Goal: Task Accomplishment & Management: Manage account settings

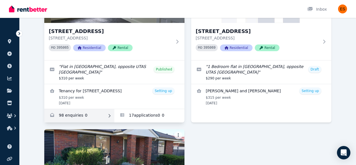
click at [85, 116] on link "Enquiries for Unit 2/55 Invermay Rd, Invermay" at bounding box center [79, 115] width 70 height 13
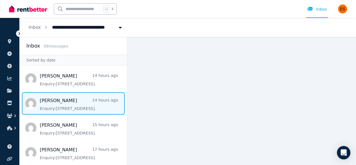
click at [79, 103] on span "Message list" at bounding box center [73, 104] width 107 height 22
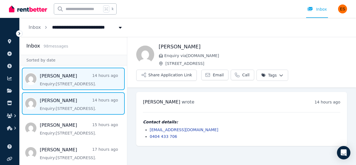
click at [81, 80] on span "Message list" at bounding box center [73, 79] width 107 height 22
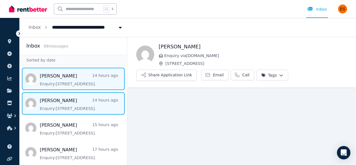
click at [64, 101] on span "Message list" at bounding box center [73, 104] width 107 height 22
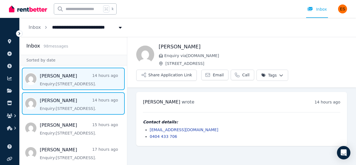
click at [62, 81] on span "Message list" at bounding box center [73, 79] width 107 height 22
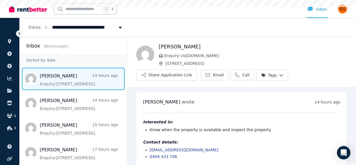
scroll to position [6, 0]
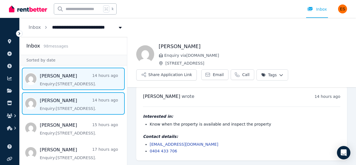
click at [61, 102] on span "Message list" at bounding box center [73, 104] width 107 height 22
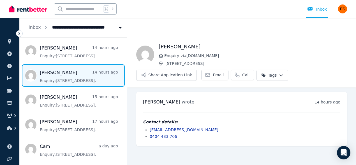
scroll to position [29, 0]
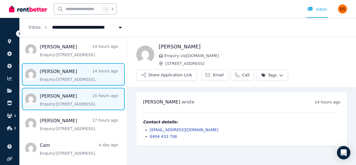
click at [61, 104] on span "Message list" at bounding box center [73, 99] width 107 height 22
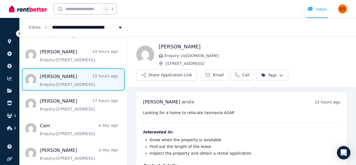
scroll to position [29, 0]
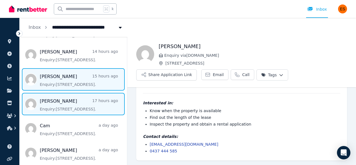
click at [61, 103] on span "Message list" at bounding box center [73, 104] width 107 height 22
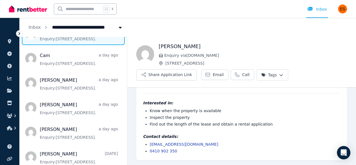
scroll to position [102, 0]
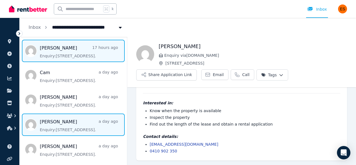
click at [68, 124] on span "Message list" at bounding box center [73, 125] width 107 height 22
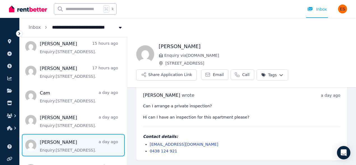
scroll to position [81, 0]
click at [280, 77] on html "**********" at bounding box center [178, 82] width 356 height 165
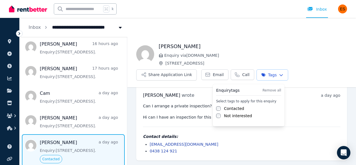
click at [72, 121] on html "**********" at bounding box center [178, 82] width 356 height 165
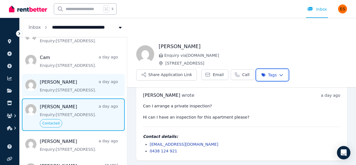
scroll to position [118, 0]
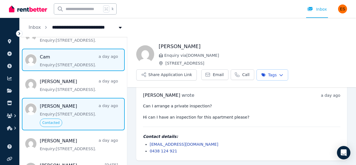
click at [74, 59] on span "Message list" at bounding box center [73, 60] width 107 height 22
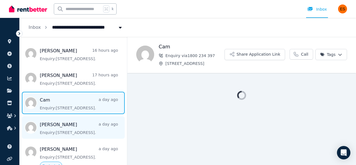
scroll to position [67, 0]
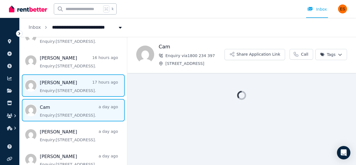
click at [65, 87] on span "Message list" at bounding box center [73, 86] width 107 height 22
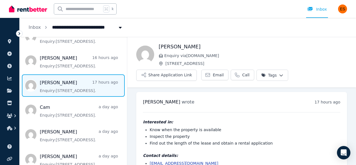
scroll to position [19, 0]
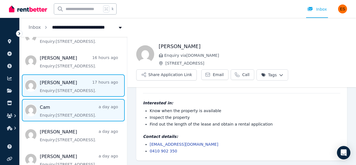
click at [63, 113] on span "Message list" at bounding box center [73, 110] width 107 height 22
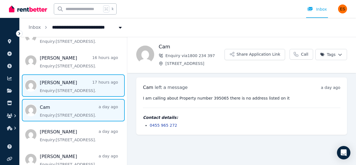
click at [73, 87] on span "Message list" at bounding box center [73, 86] width 107 height 22
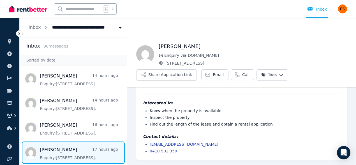
scroll to position [28, 0]
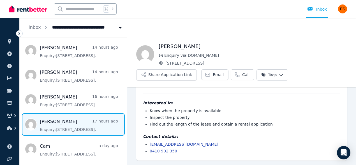
click at [281, 73] on html "**********" at bounding box center [178, 82] width 356 height 165
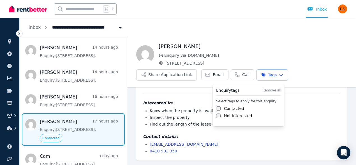
click at [77, 98] on html "**********" at bounding box center [178, 82] width 356 height 165
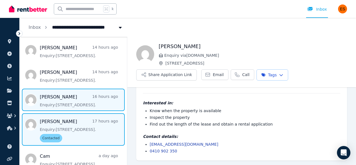
click at [73, 99] on span "Message list" at bounding box center [73, 100] width 107 height 22
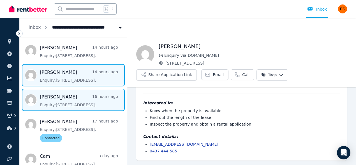
click at [75, 83] on span "Message list" at bounding box center [73, 75] width 107 height 22
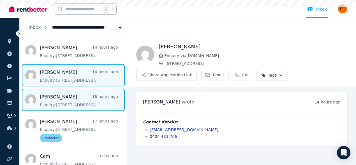
click at [72, 99] on span "Message list" at bounding box center [73, 100] width 107 height 22
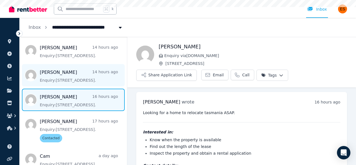
scroll to position [29, 0]
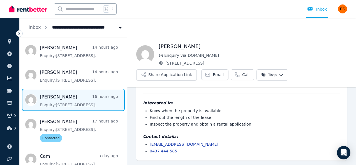
click at [132, 125] on ul "[PERSON_NAME] wrote 16 hours ago 6:13 pm [DATE][DATE] Looking for a home to rel…" at bounding box center [241, 112] width 229 height 107
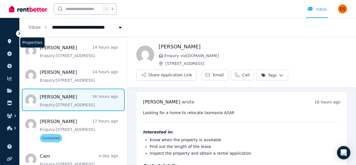
click at [8, 42] on icon at bounding box center [10, 41] width 6 height 4
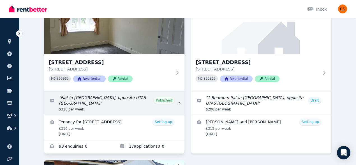
scroll to position [67, 0]
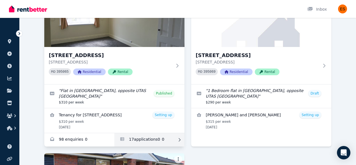
click at [158, 140] on link "Applications for Unit 2/55 Invermay Rd, Invermay" at bounding box center [149, 139] width 70 height 13
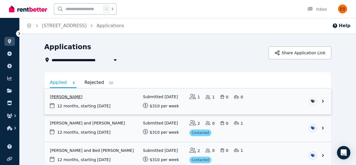
click at [130, 104] on link "View application: Sumitra Silpakar" at bounding box center [187, 102] width 287 height 26
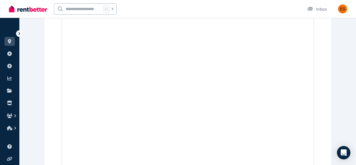
scroll to position [2052, 0]
click at [12, 41] on icon at bounding box center [10, 41] width 6 height 4
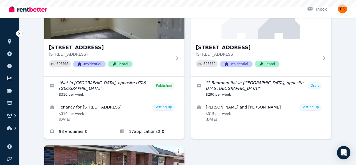
scroll to position [76, 0]
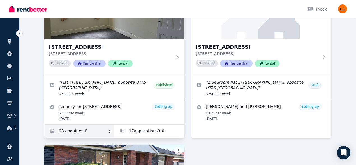
click at [90, 130] on link "Enquiries for Unit 2/55 Invermay Rd, Invermay" at bounding box center [79, 131] width 70 height 13
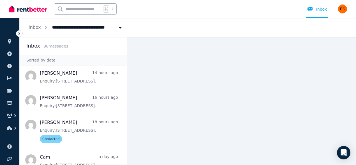
scroll to position [28, 0]
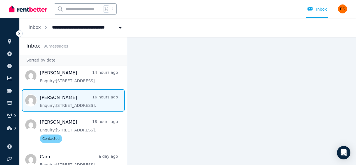
click at [88, 100] on span "Message list" at bounding box center [73, 100] width 107 height 22
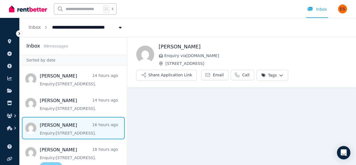
click at [278, 77] on html "**********" at bounding box center [178, 82] width 356 height 165
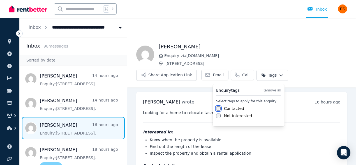
scroll to position [29, 0]
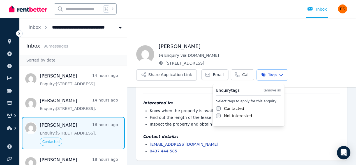
click at [84, 106] on html "**********" at bounding box center [178, 82] width 356 height 165
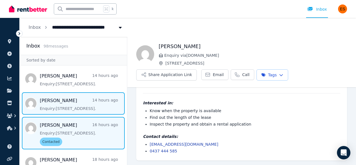
click at [77, 104] on span "Message list" at bounding box center [73, 104] width 107 height 22
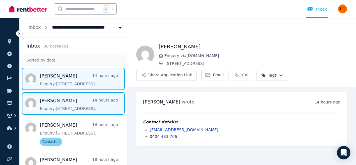
click at [89, 78] on span "Message list" at bounding box center [73, 79] width 107 height 22
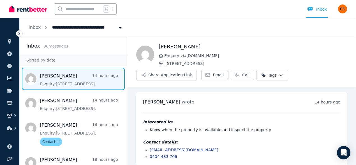
click at [91, 78] on span "Message list" at bounding box center [73, 79] width 107 height 22
click at [276, 74] on html "**********" at bounding box center [178, 82] width 356 height 165
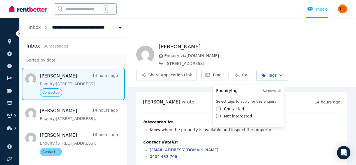
click at [128, 113] on html "**********" at bounding box center [178, 82] width 356 height 165
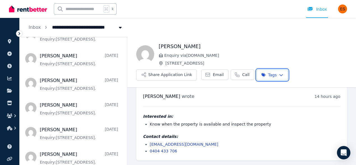
scroll to position [287, 0]
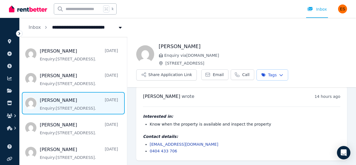
click at [83, 107] on span "Message list" at bounding box center [73, 103] width 107 height 22
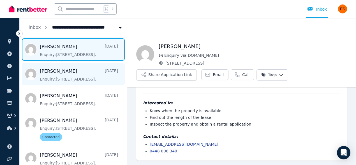
scroll to position [342, 0]
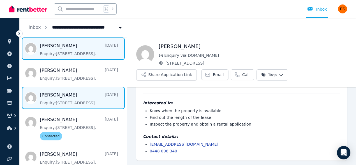
click at [77, 100] on span "Message list" at bounding box center [73, 98] width 107 height 22
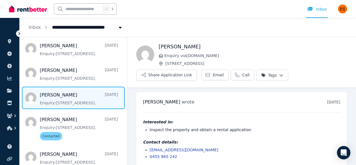
scroll to position [6, 0]
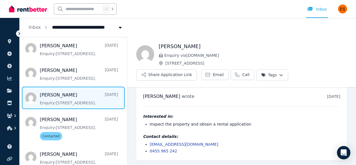
click at [276, 73] on html "**********" at bounding box center [178, 82] width 356 height 165
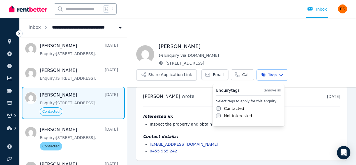
click at [128, 105] on html "**********" at bounding box center [178, 82] width 356 height 165
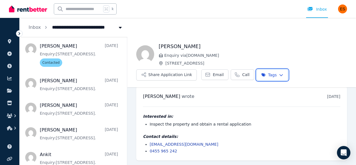
scroll to position [463, 0]
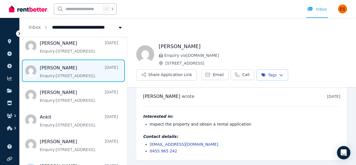
click at [96, 66] on span "Message list" at bounding box center [73, 71] width 107 height 22
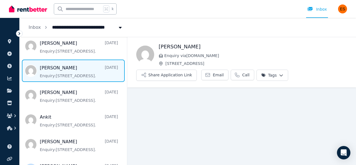
click at [278, 77] on html "**********" at bounding box center [178, 82] width 356 height 165
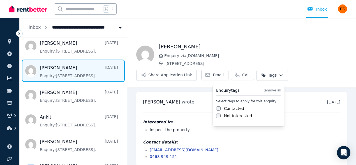
scroll to position [6, 0]
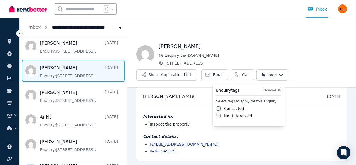
click at [280, 75] on html "**********" at bounding box center [178, 82] width 356 height 165
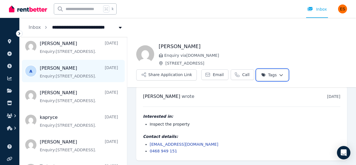
scroll to position [563, 0]
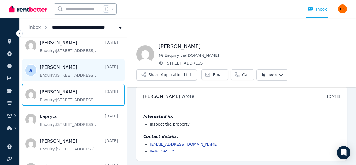
click at [75, 98] on span "Message list" at bounding box center [73, 95] width 107 height 22
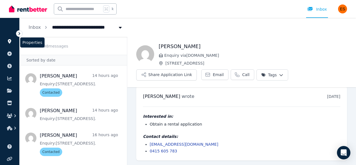
click at [12, 42] on link at bounding box center [9, 41] width 10 height 9
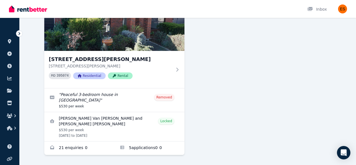
scroll to position [230, 0]
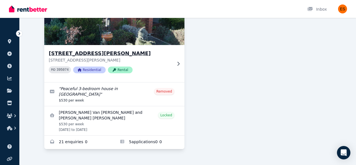
click at [164, 59] on p "[STREET_ADDRESS][PERSON_NAME]" at bounding box center [110, 60] width 123 height 6
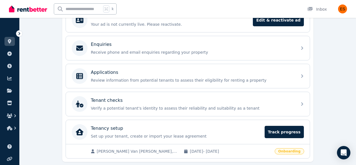
scroll to position [144, 0]
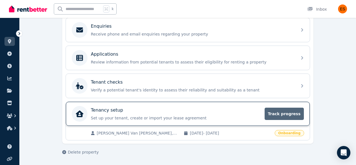
click at [291, 115] on span "Track progress" at bounding box center [284, 114] width 39 height 12
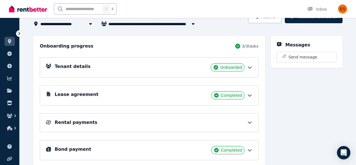
scroll to position [66, 0]
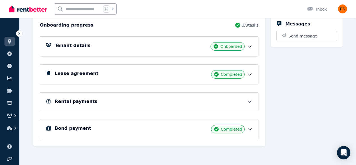
click at [251, 101] on icon at bounding box center [249, 102] width 3 height 2
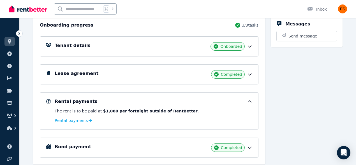
click at [251, 102] on icon at bounding box center [249, 102] width 3 height 2
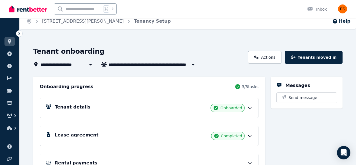
scroll to position [4, 0]
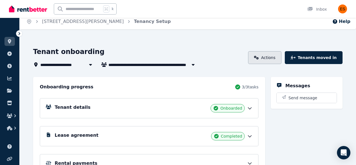
click at [259, 56] on icon at bounding box center [256, 58] width 5 height 4
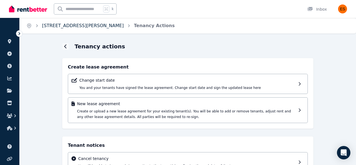
click at [63, 25] on link "[STREET_ADDRESS][PERSON_NAME]" at bounding box center [83, 25] width 82 height 5
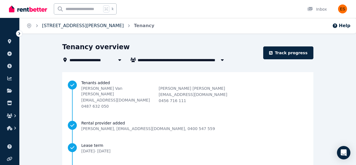
click at [57, 24] on link "[STREET_ADDRESS][PERSON_NAME]" at bounding box center [83, 25] width 82 height 5
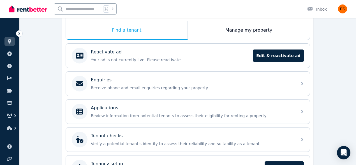
scroll to position [90, 0]
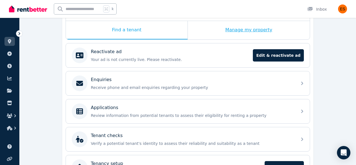
click at [249, 31] on div "Manage my property" at bounding box center [249, 30] width 122 height 19
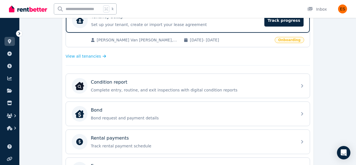
scroll to position [126, 0]
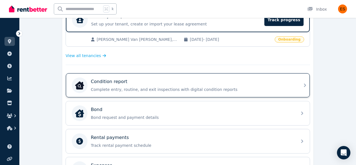
click at [262, 85] on div "Condition report Complete entry, routine, and exit inspections with digital con…" at bounding box center [192, 85] width 203 height 14
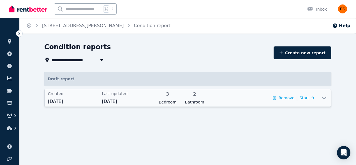
click at [327, 98] on icon at bounding box center [324, 98] width 7 height 4
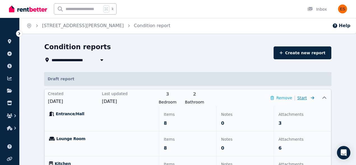
click at [308, 97] on span "Start" at bounding box center [305, 98] width 17 height 7
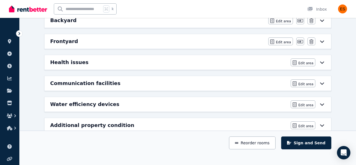
scroll to position [330, 0]
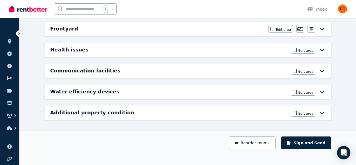
click at [324, 50] on icon at bounding box center [322, 50] width 7 height 4
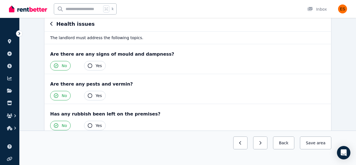
scroll to position [0, 0]
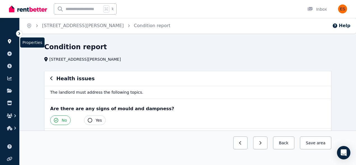
click at [8, 37] on link at bounding box center [9, 41] width 10 height 9
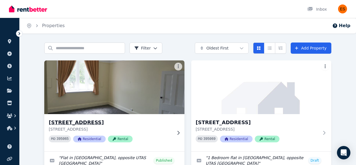
scroll to position [118, 0]
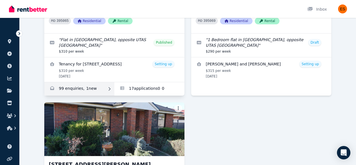
click at [87, 92] on link "Enquiries for Unit 2/55 Invermay Rd, Invermay" at bounding box center [79, 88] width 70 height 13
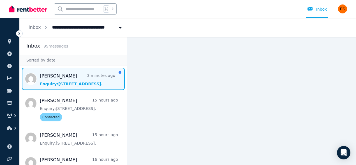
click at [87, 78] on span "Message list" at bounding box center [73, 79] width 107 height 22
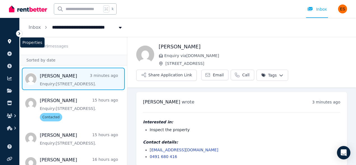
click at [11, 41] on icon at bounding box center [10, 41] width 6 height 4
